Goal: Task Accomplishment & Management: Complete application form

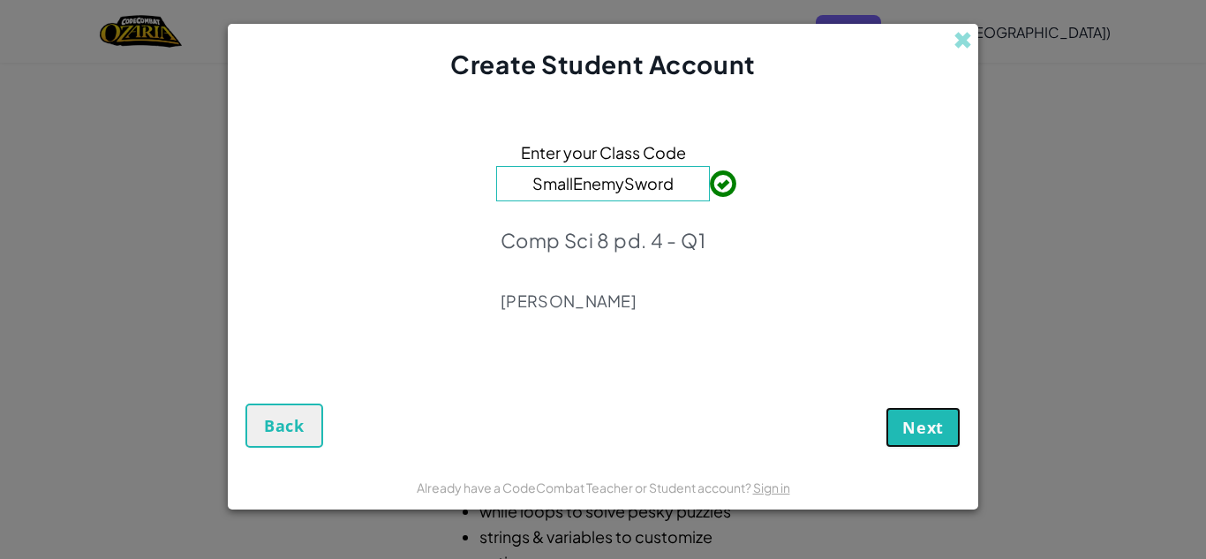
click at [929, 417] on span "Next" at bounding box center [924, 427] width 42 height 21
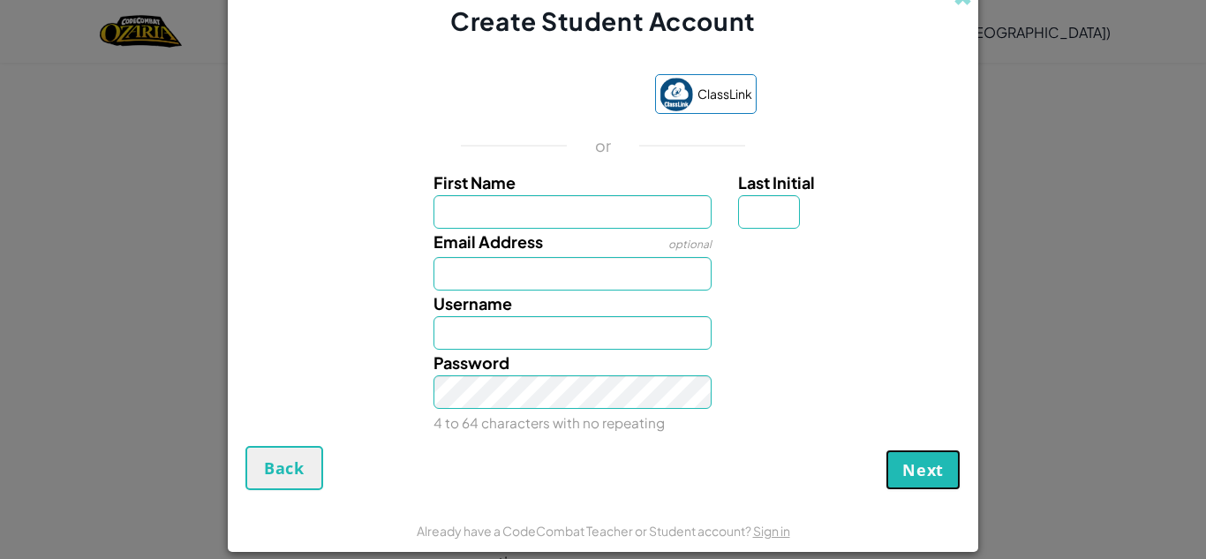
click at [930, 470] on span "Next" at bounding box center [924, 469] width 42 height 21
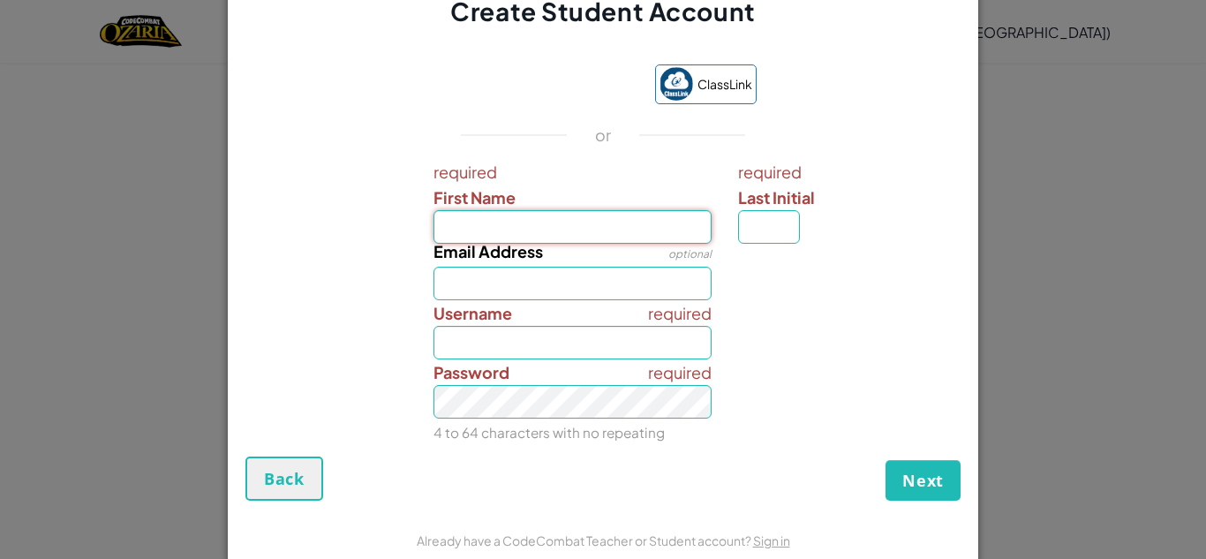
click at [651, 237] on input "First Name" at bounding box center [573, 227] width 279 height 34
type input "Osyandi"
click at [599, 291] on input "Email Address" at bounding box center [573, 284] width 279 height 34
type input "Osyandi"
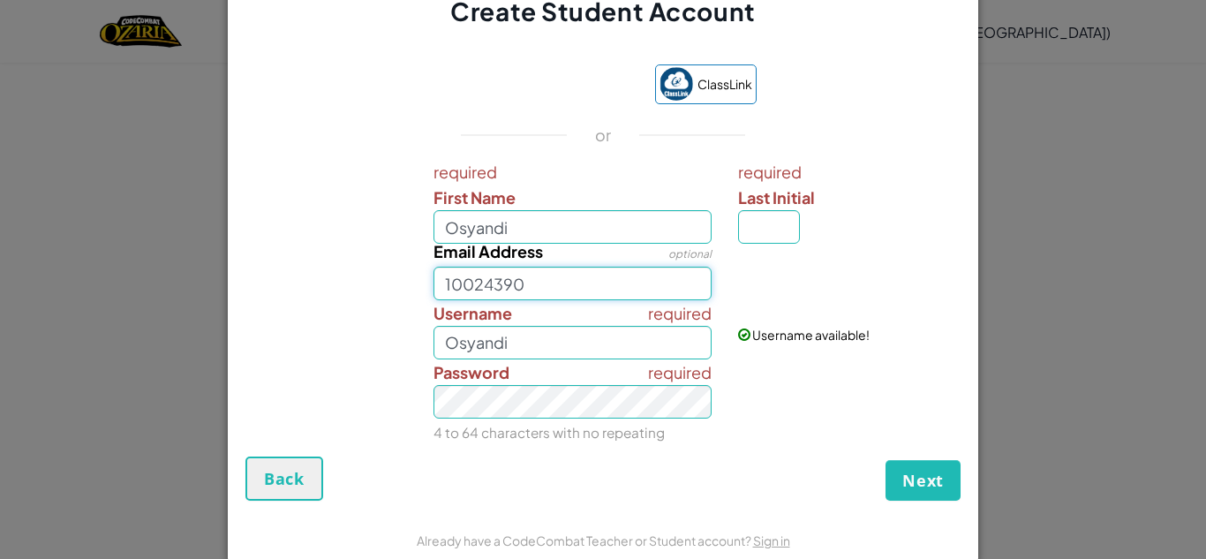
type input "10024390"
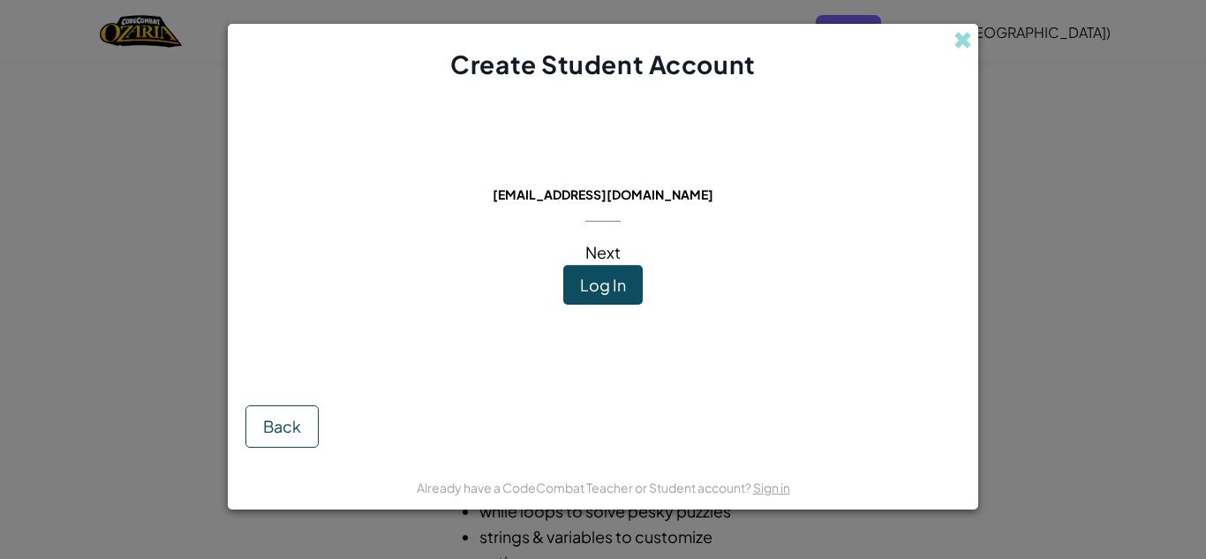
click at [620, 266] on button "Log In" at bounding box center [602, 285] width 79 height 41
